Goal: Find specific page/section: Find specific page/section

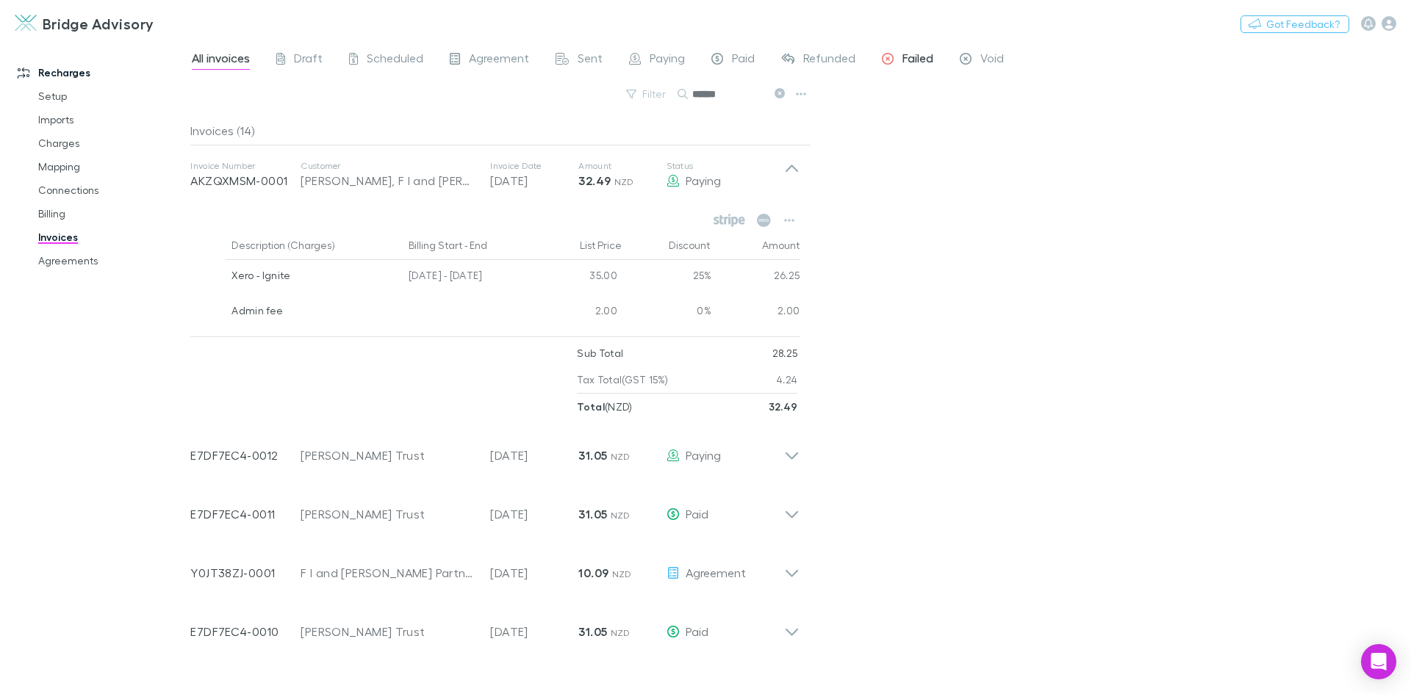
click at [925, 60] on span "Failed" at bounding box center [917, 60] width 31 height 19
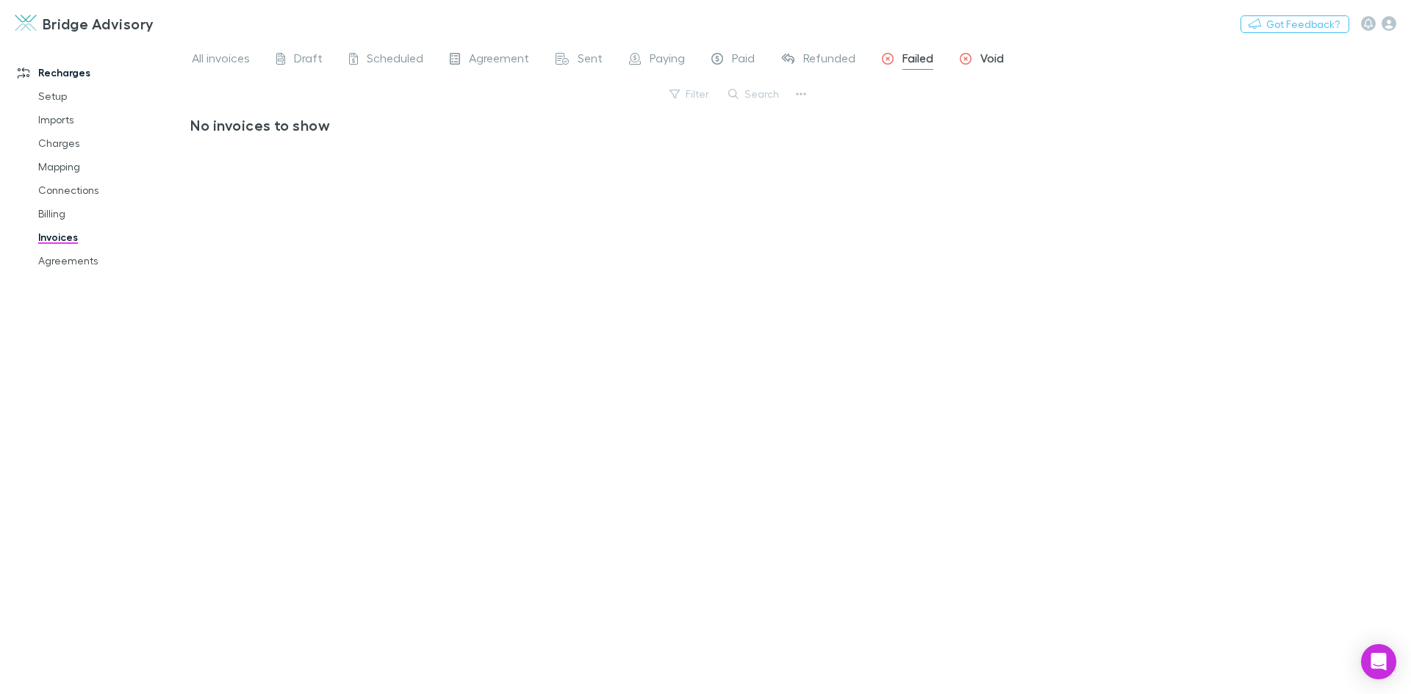
click at [983, 58] on span "Void" at bounding box center [992, 60] width 24 height 19
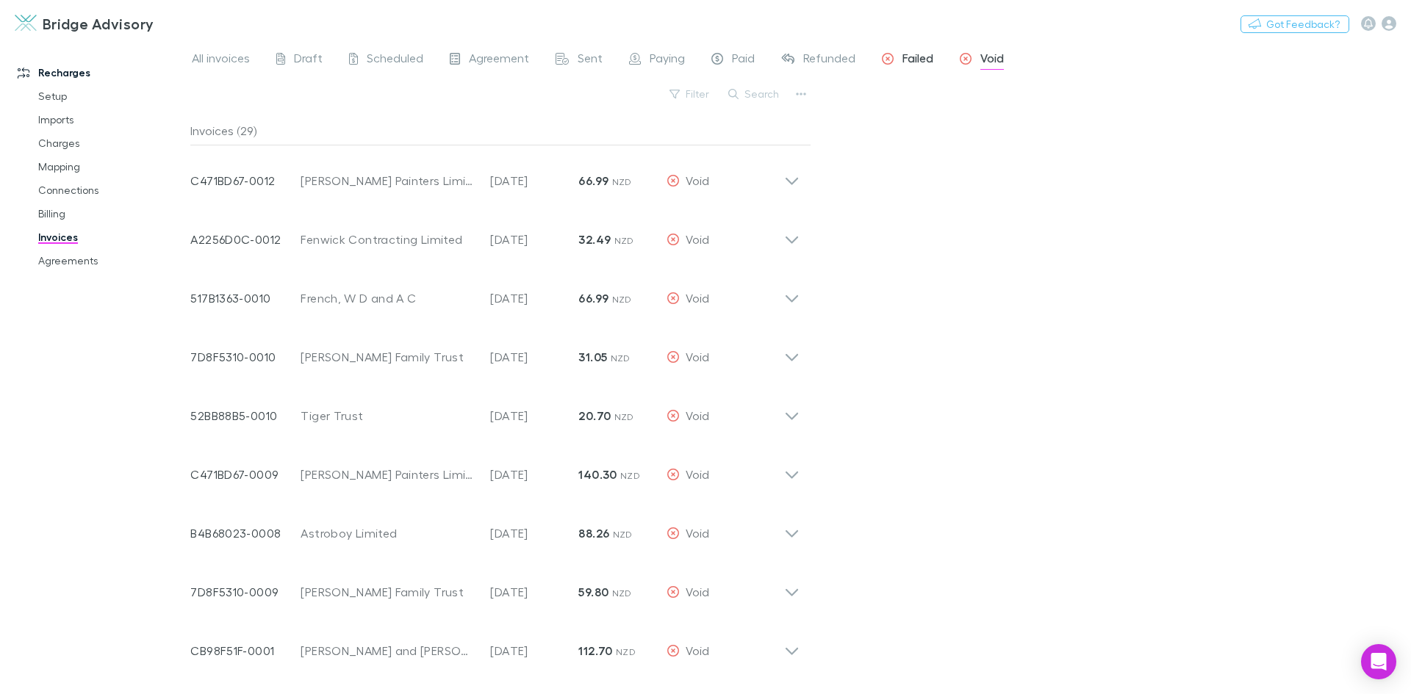
click at [925, 58] on span "Failed" at bounding box center [917, 60] width 31 height 19
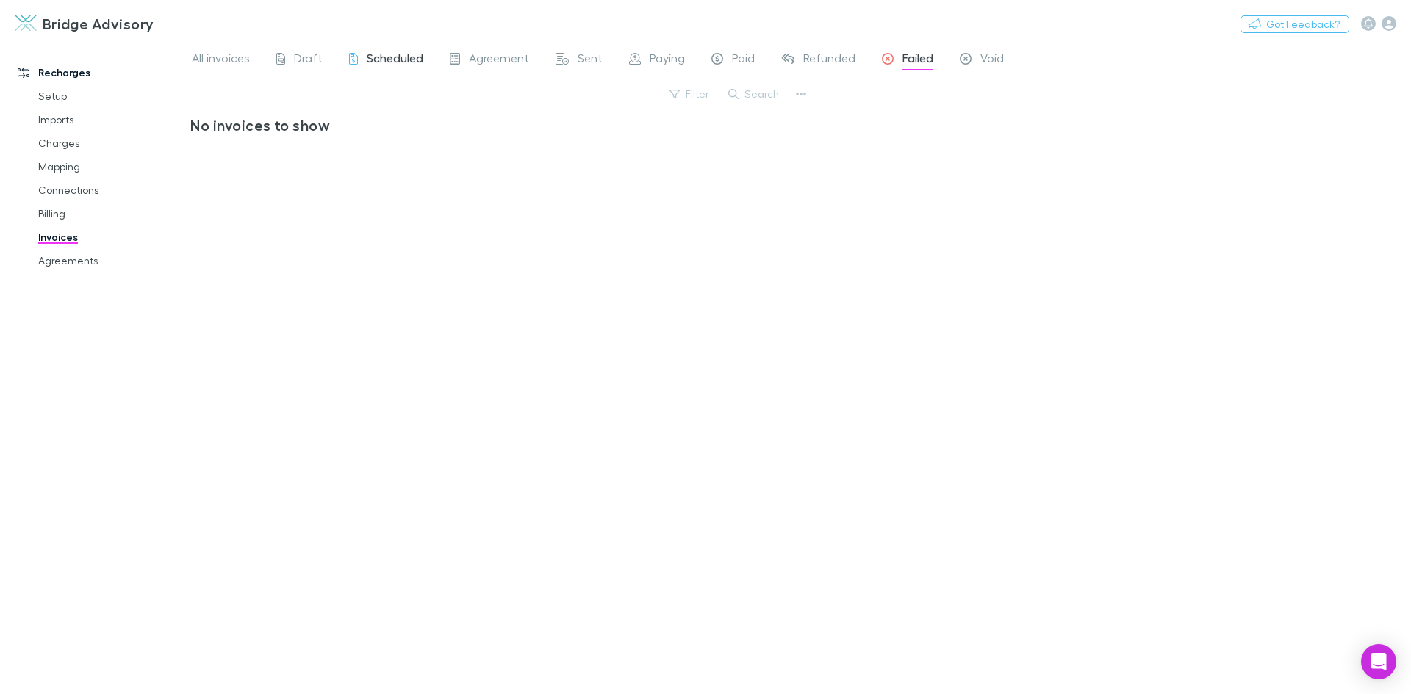
click at [401, 62] on span "Scheduled" at bounding box center [395, 60] width 57 height 19
click at [311, 59] on span "Draft" at bounding box center [308, 60] width 29 height 19
click at [569, 57] on div "Sent" at bounding box center [579, 60] width 47 height 19
click at [642, 57] on div "Paying" at bounding box center [657, 60] width 56 height 19
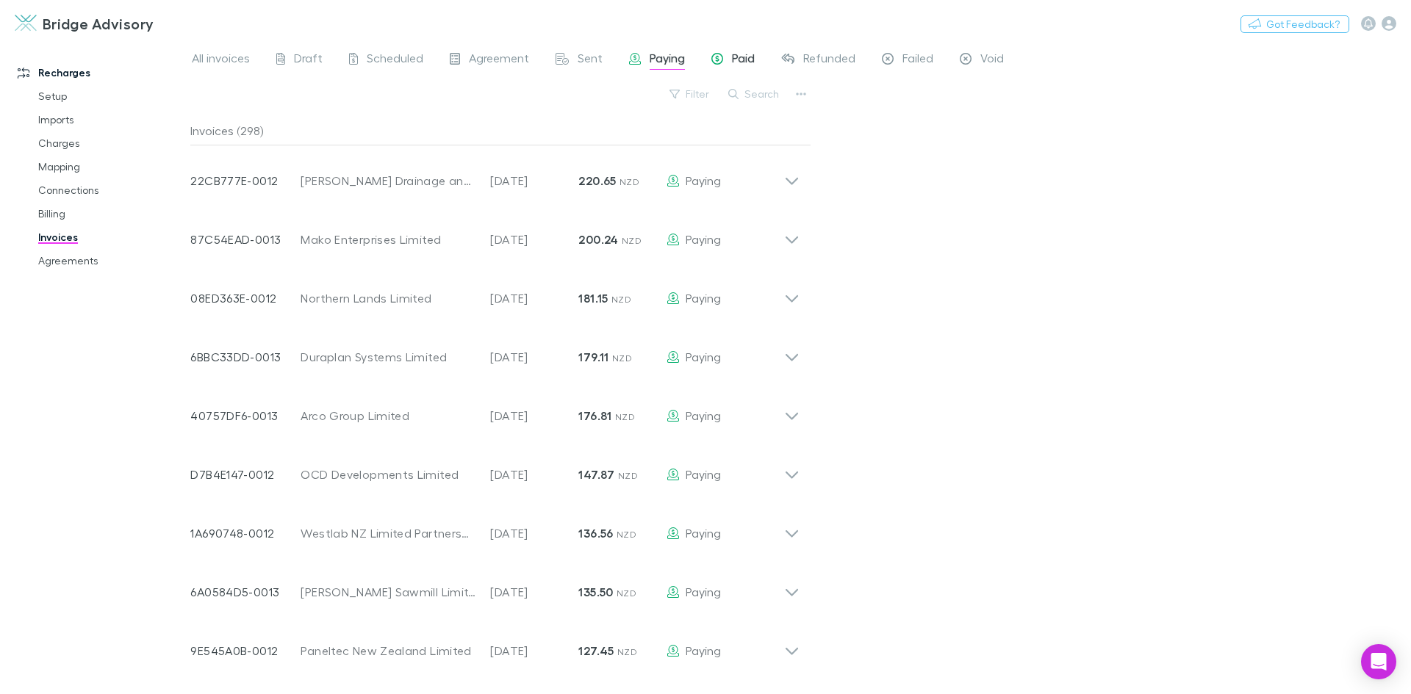
click at [740, 62] on span "Paid" at bounding box center [743, 60] width 23 height 19
